Goal: Information Seeking & Learning: Compare options

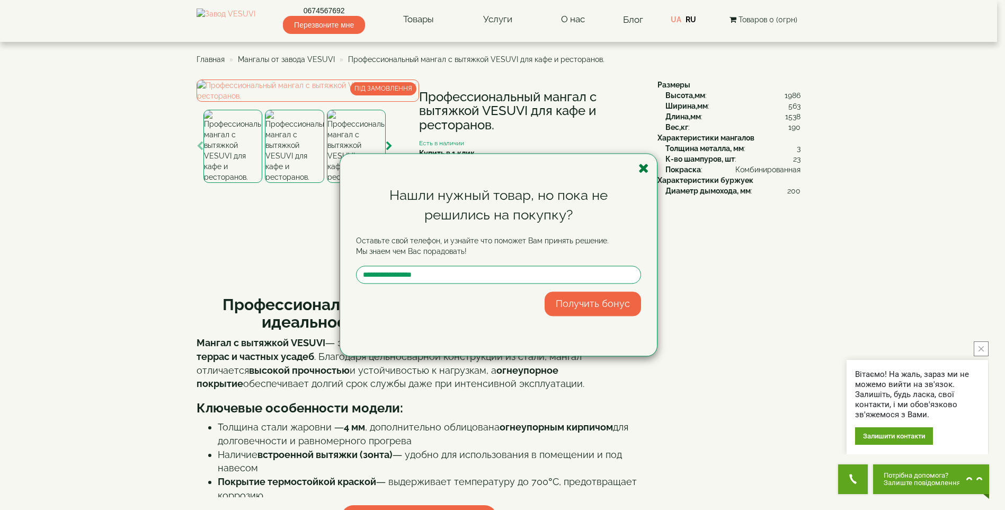
click at [646, 168] on icon "button" at bounding box center [644, 168] width 11 height 13
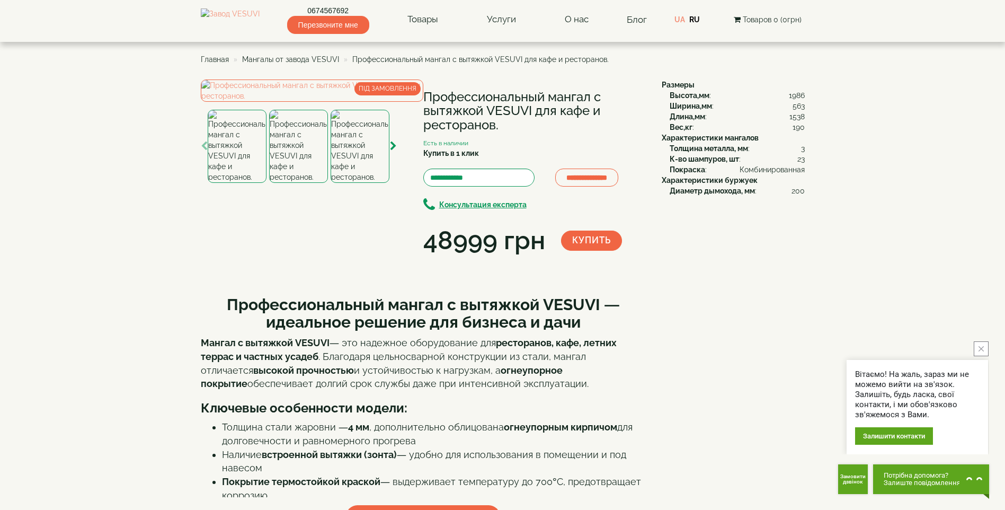
click at [280, 55] on li "Мангалы от завода VESUVI" at bounding box center [285, 59] width 108 height 11
click at [284, 57] on span "Мангалы от завода VESUVI" at bounding box center [290, 59] width 97 height 8
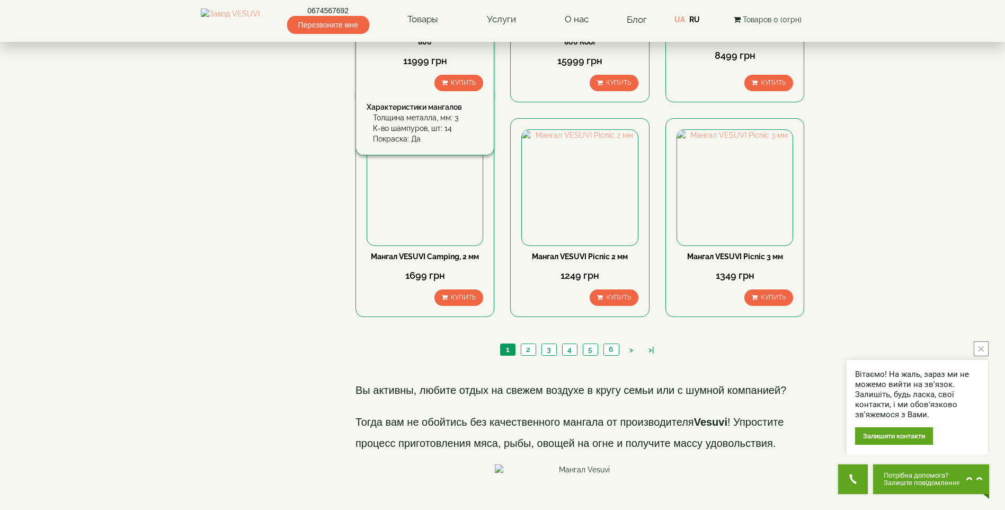
scroll to position [1431, 0]
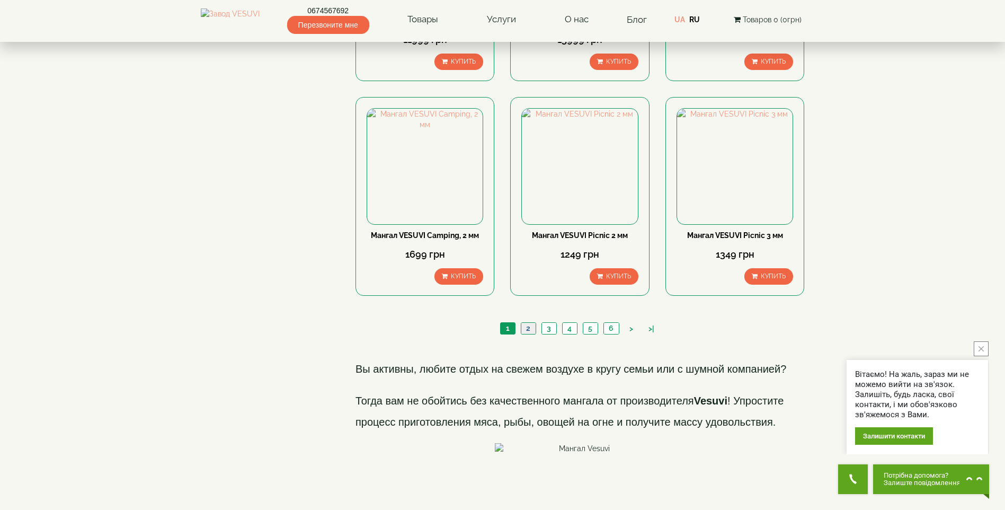
click at [531, 323] on link "2" at bounding box center [528, 328] width 15 height 11
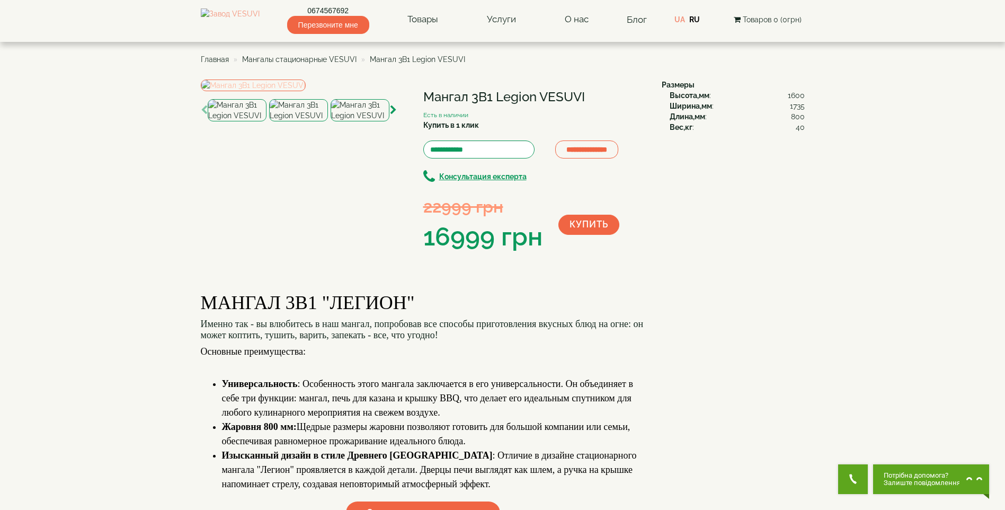
click at [292, 91] on img at bounding box center [253, 86] width 105 height 12
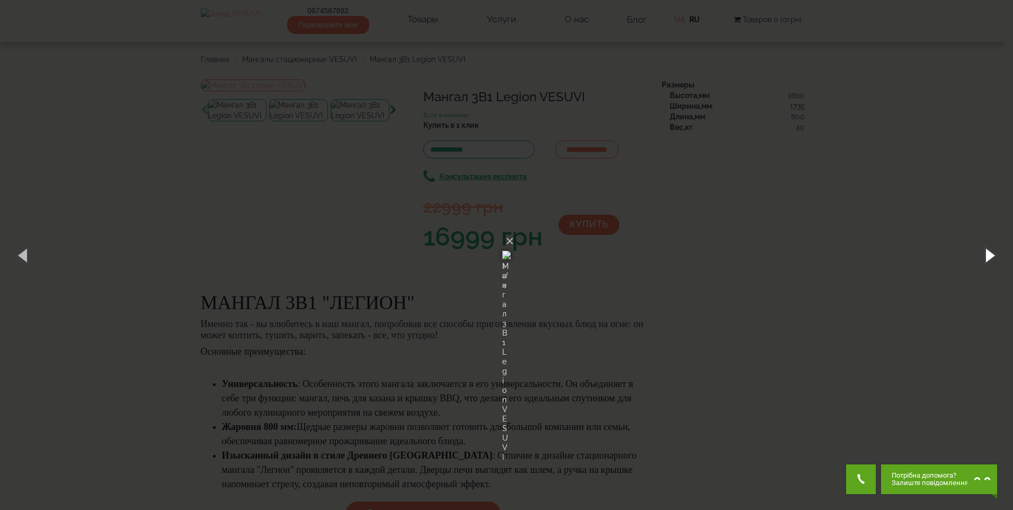
click at [989, 261] on button "button" at bounding box center [990, 255] width 48 height 58
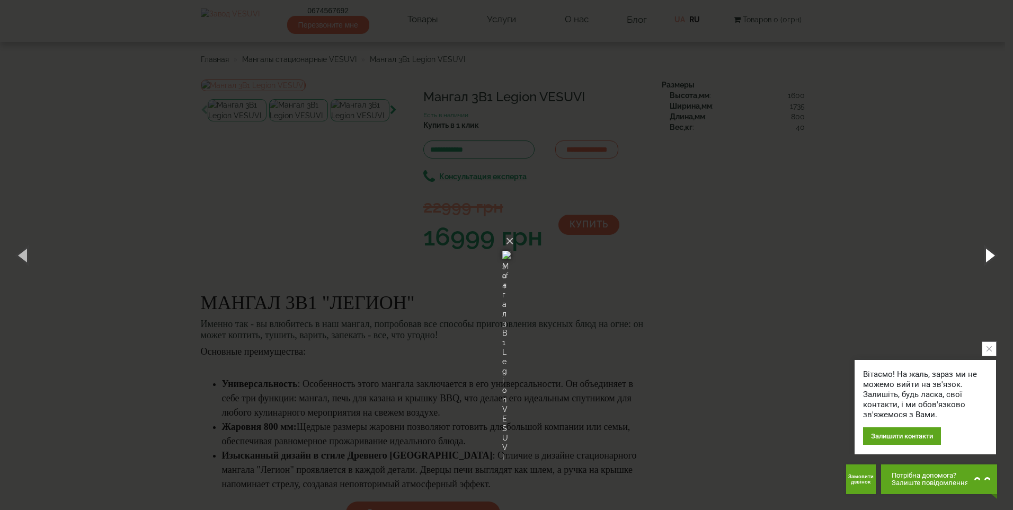
click at [989, 261] on button "button" at bounding box center [990, 255] width 48 height 58
click at [991, 257] on button "button" at bounding box center [990, 255] width 48 height 58
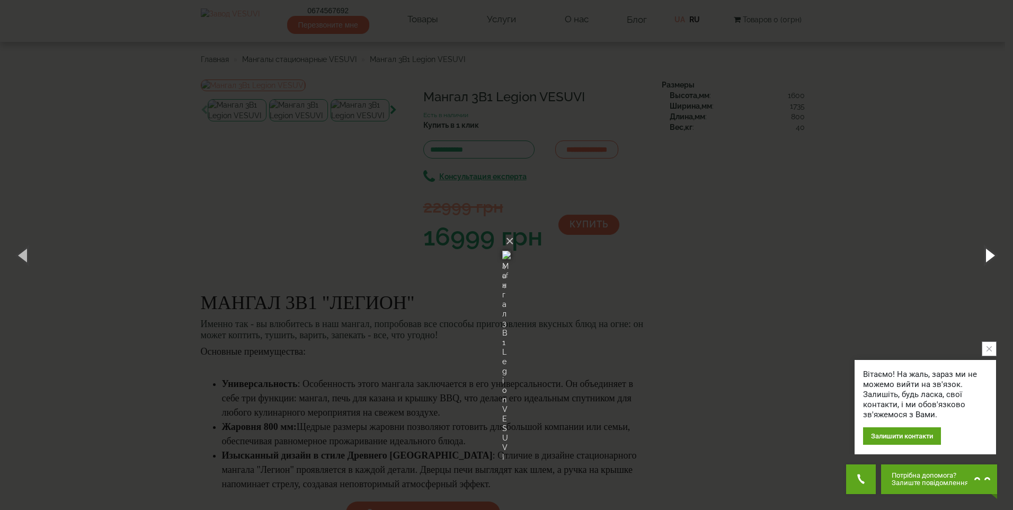
click at [991, 257] on button "button" at bounding box center [990, 255] width 48 height 58
click at [514, 230] on button "×" at bounding box center [510, 241] width 8 height 23
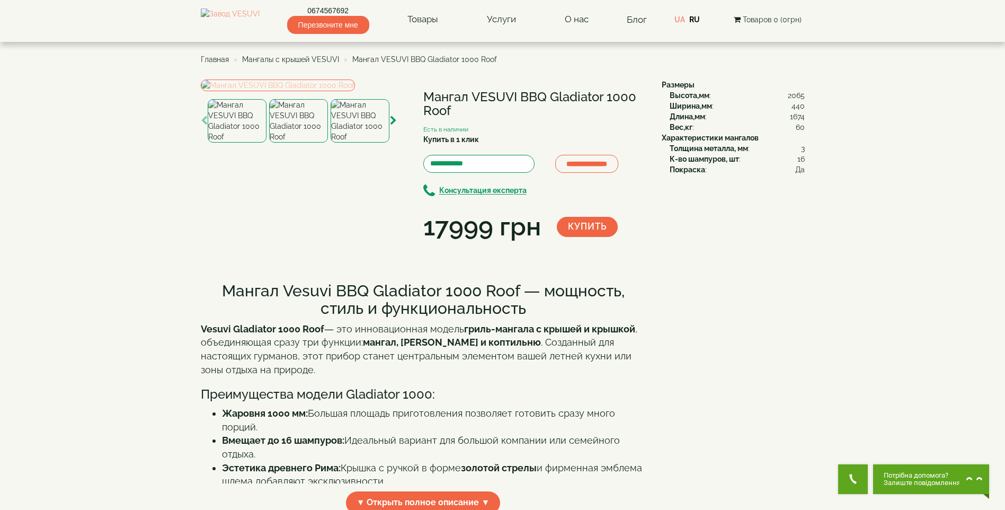
click at [355, 91] on img at bounding box center [278, 86] width 154 height 12
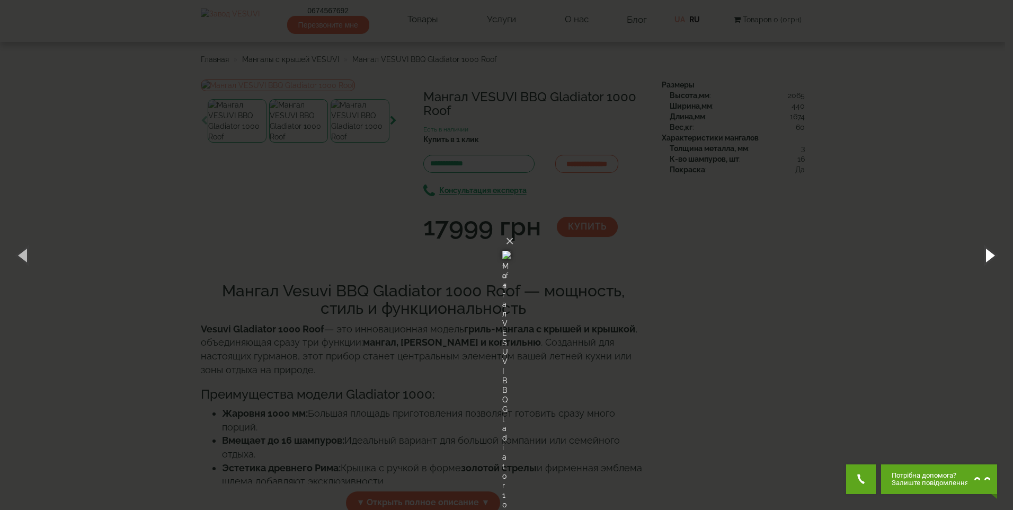
click at [994, 255] on button "button" at bounding box center [990, 255] width 48 height 58
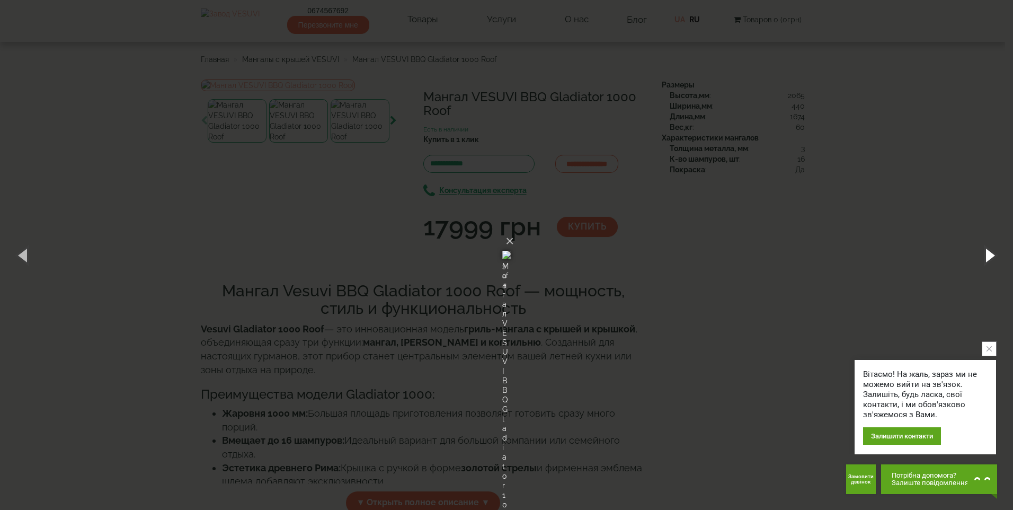
click at [994, 255] on button "button" at bounding box center [990, 255] width 48 height 58
click at [992, 255] on button "button" at bounding box center [990, 255] width 48 height 58
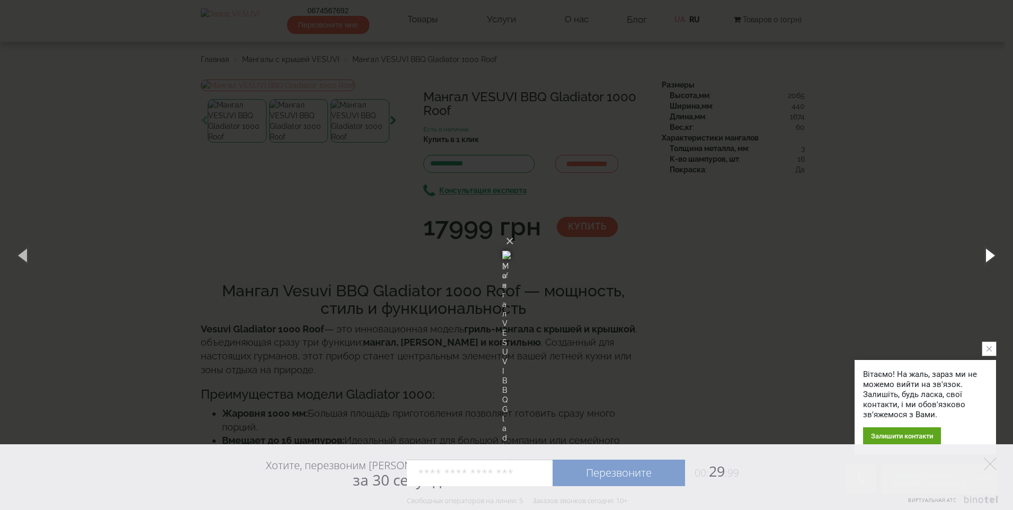
click at [992, 255] on button "button" at bounding box center [990, 255] width 48 height 58
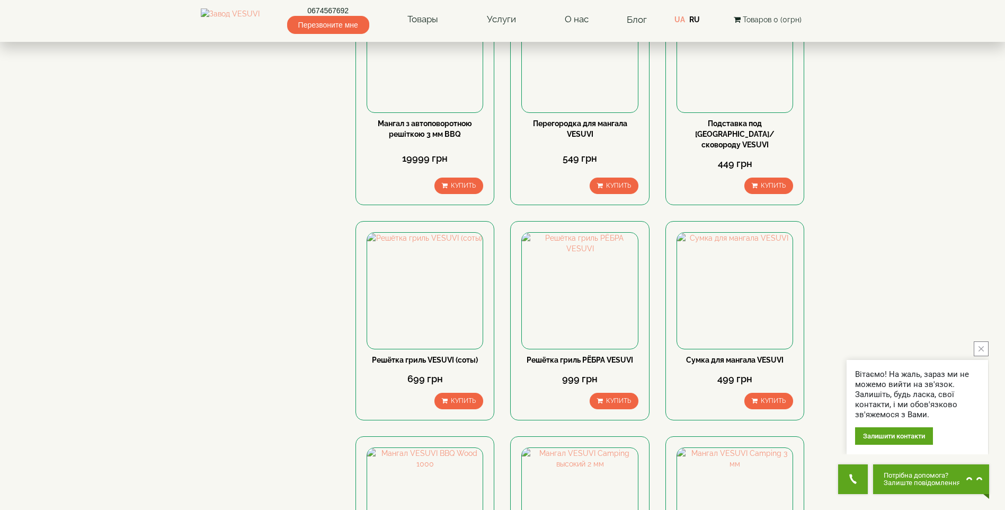
scroll to position [1219, 0]
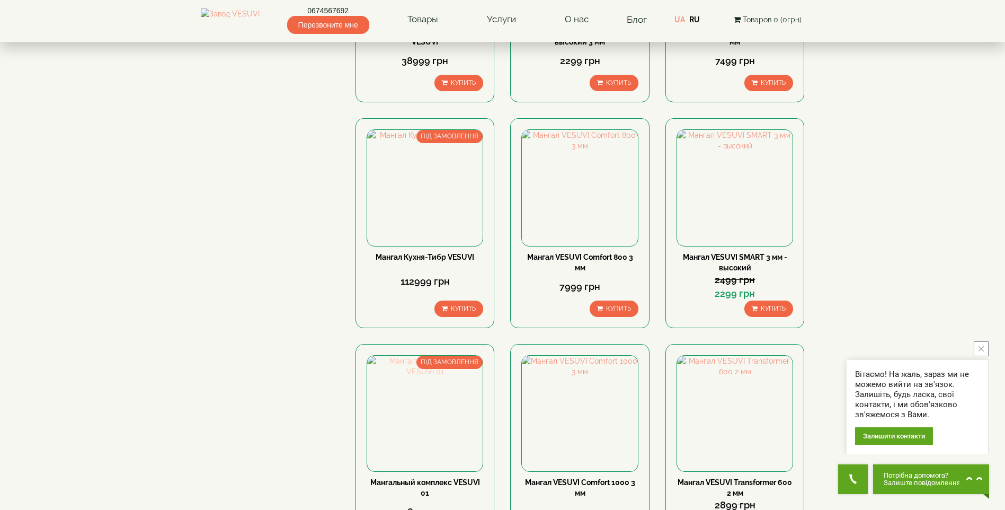
scroll to position [1260, 0]
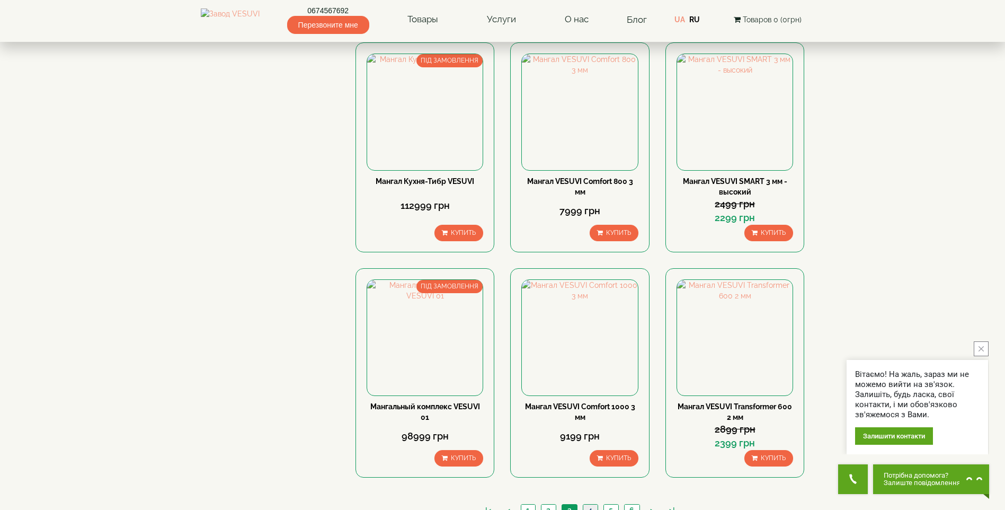
click at [594, 505] on link "4" at bounding box center [590, 510] width 15 height 11
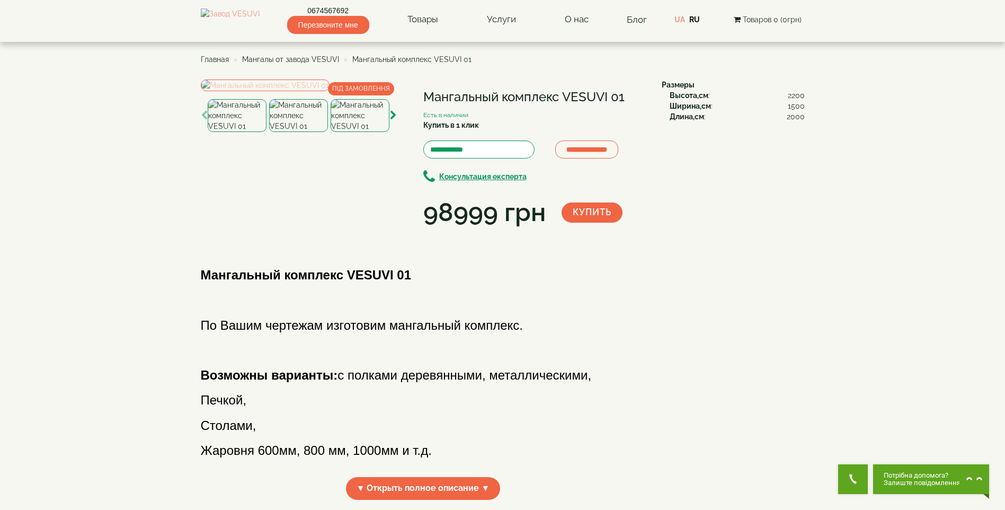
click at [325, 91] on img at bounding box center [265, 86] width 129 height 12
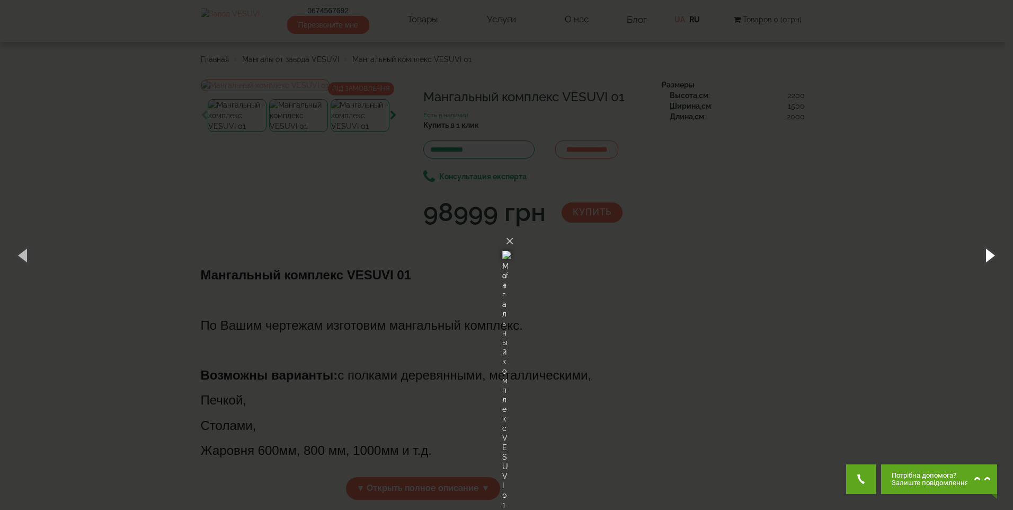
click at [991, 253] on button "button" at bounding box center [990, 255] width 48 height 58
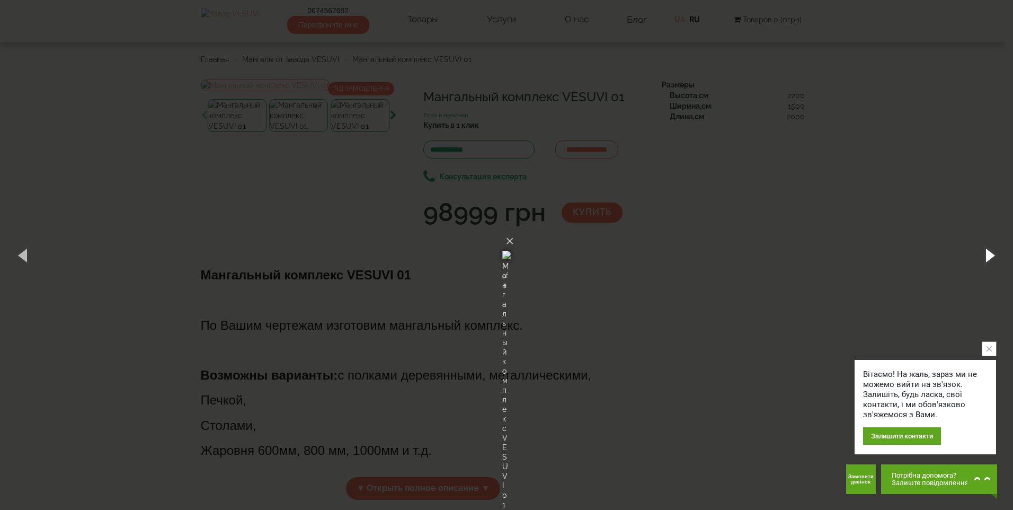
click at [991, 253] on button "button" at bounding box center [990, 255] width 48 height 58
click at [514, 230] on button "×" at bounding box center [510, 241] width 8 height 23
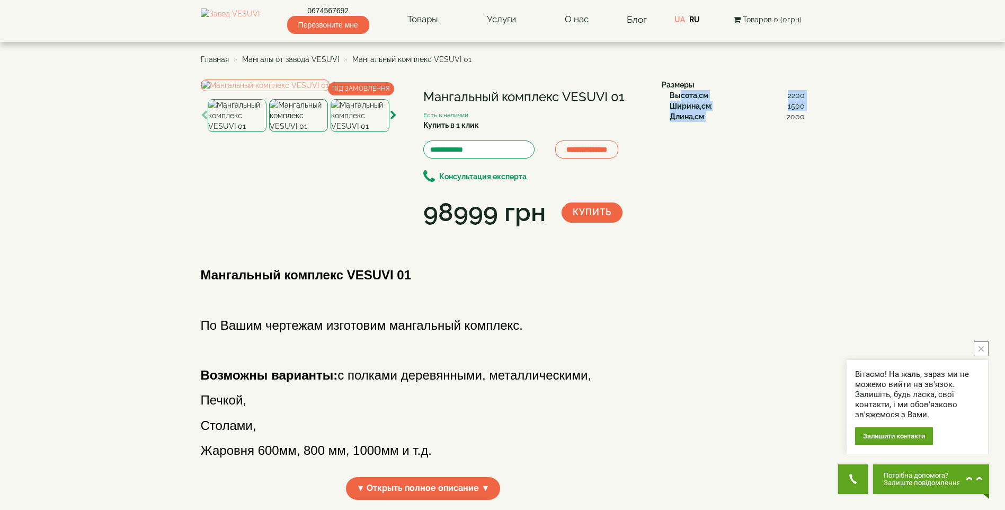
drag, startPoint x: 679, startPoint y: 95, endPoint x: 813, endPoint y: 123, distance: 136.5
click at [813, 123] on div "**********" at bounding box center [503, 381] width 620 height 602
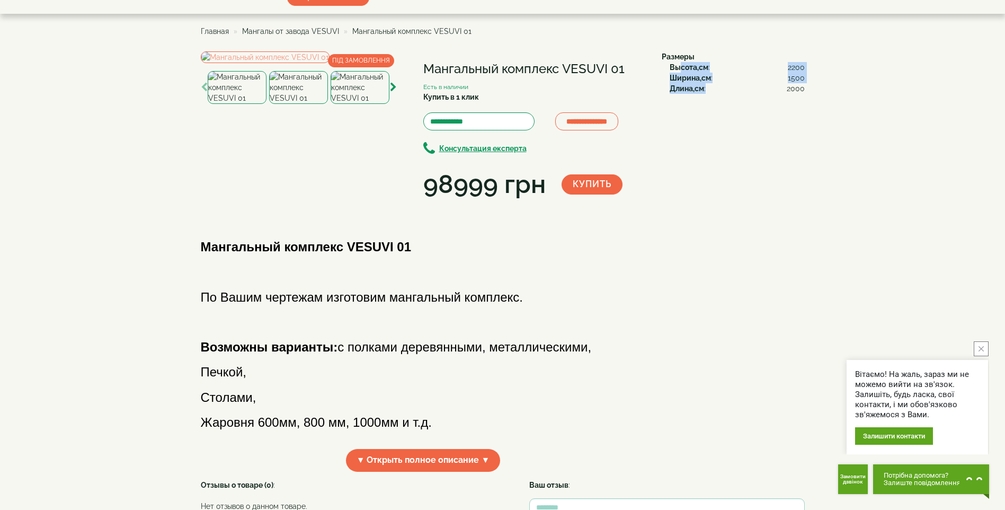
scroll to position [53, 0]
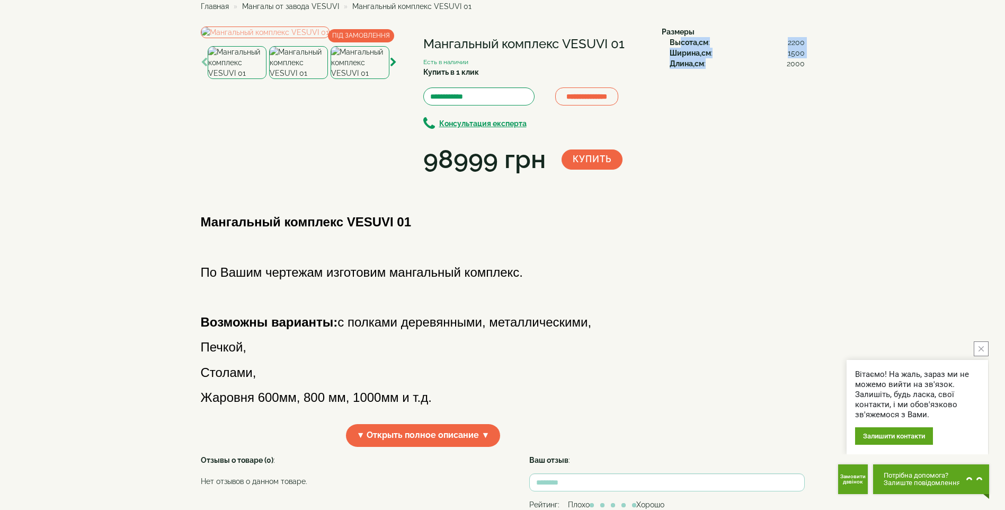
click at [301, 79] on img at bounding box center [298, 62] width 59 height 33
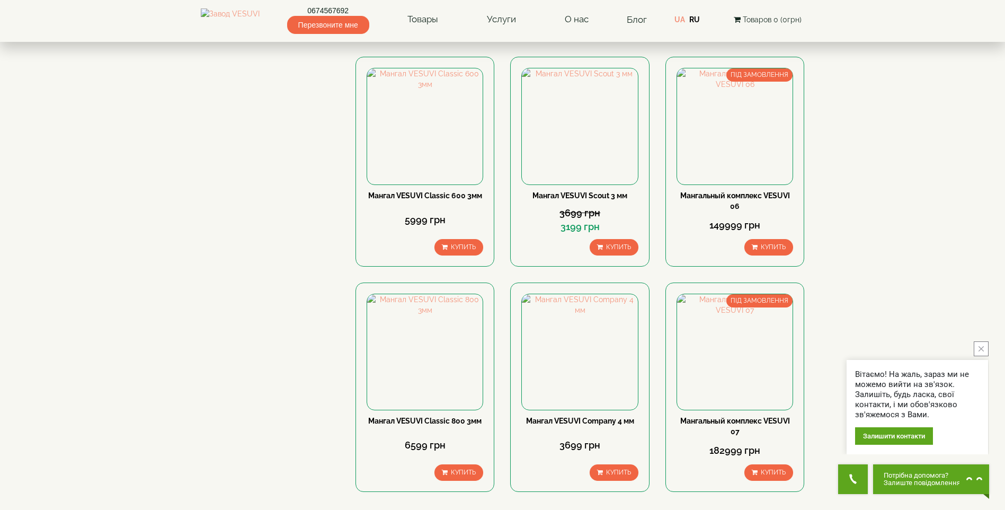
scroll to position [1260, 0]
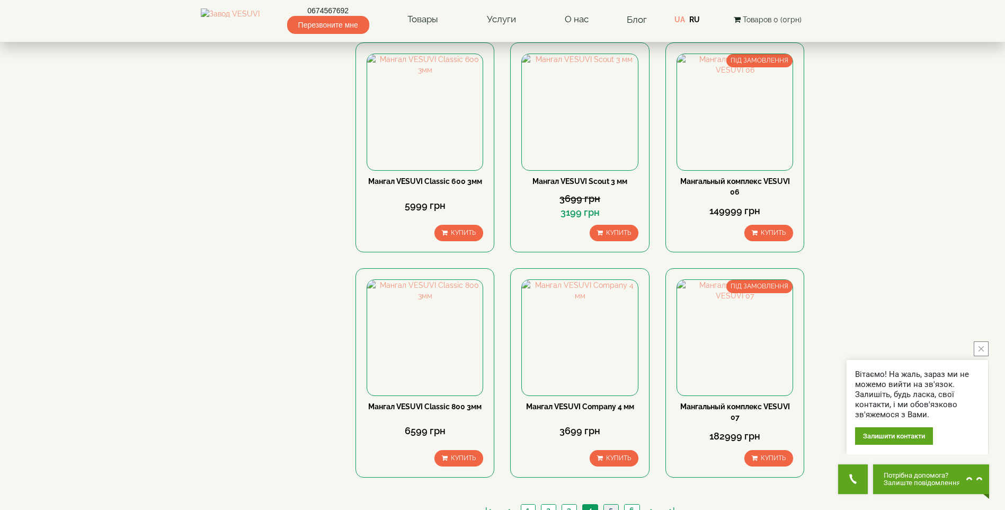
click at [610, 505] on link "5" at bounding box center [611, 510] width 15 height 11
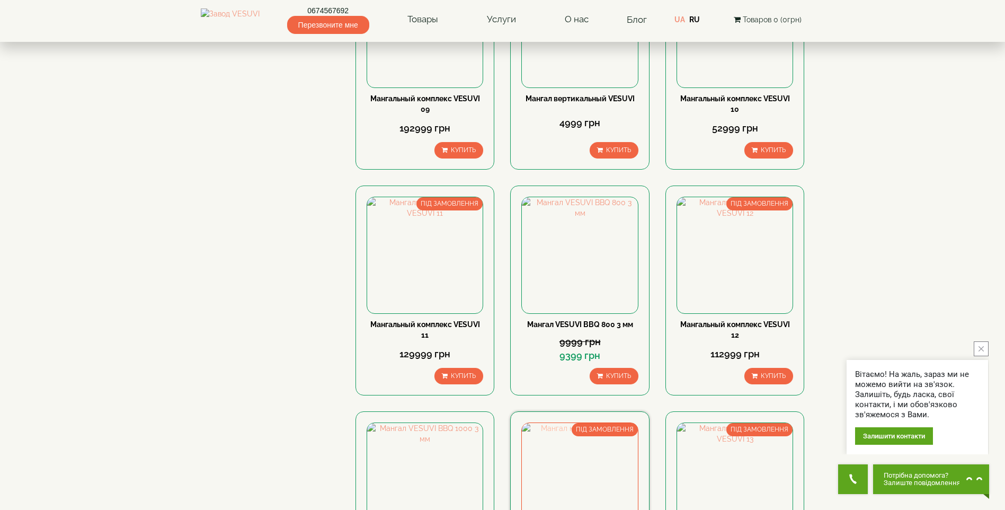
scroll to position [1166, 0]
